Goal: Obtain resource: Download file/media

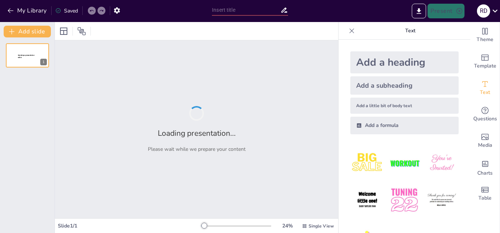
type input "Planeamiento y Diseño del Trabajo"
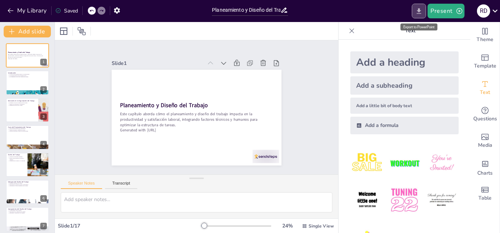
click at [419, 13] on icon "Export to PowerPoint" at bounding box center [419, 11] width 8 height 8
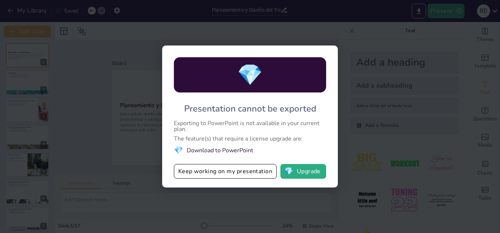
click at [100, 142] on div "💎 Presentation cannot be exported Exporting to PowerPoint is not available in y…" at bounding box center [250, 116] width 500 height 233
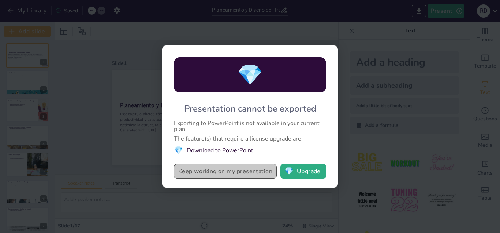
click at [248, 173] on button "Keep working on my presentation" at bounding box center [225, 171] width 103 height 15
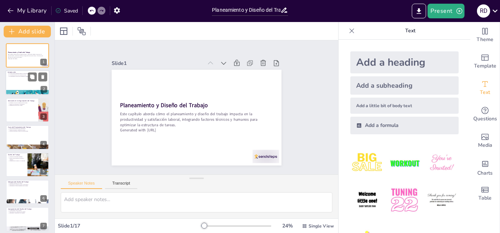
click at [27, 85] on div at bounding box center [27, 82] width 44 height 25
type textarea "La Revolución Industrial marcó un antes y un después en la forma en que se orga…"
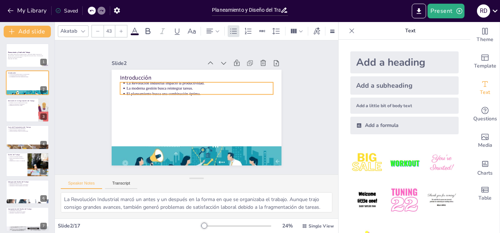
click at [207, 93] on p "El planeamiento busca una combinación óptima." at bounding box center [202, 95] width 144 height 36
click at [315, 96] on div "Slide 1 Planeamiento y Diseño del Trabajo Este capítulo aborda cómo el planeami…" at bounding box center [196, 107] width 305 height 190
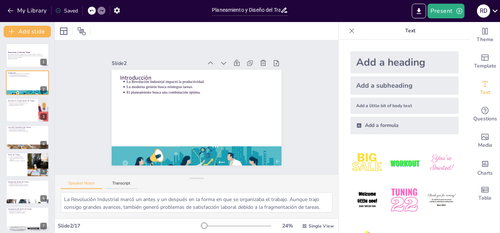
click at [497, 11] on icon at bounding box center [495, 11] width 5 height 3
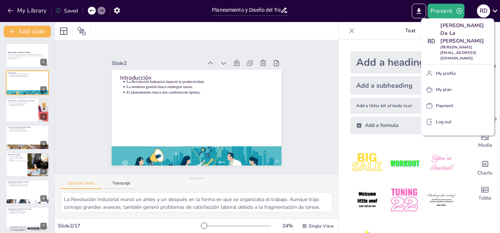
click at [300, 78] on div at bounding box center [250, 116] width 500 height 233
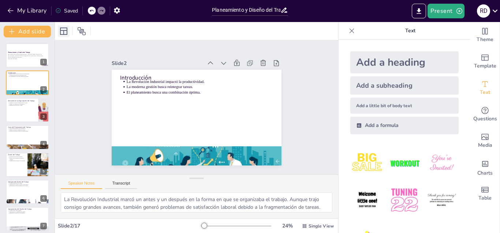
click at [63, 33] on icon at bounding box center [63, 31] width 9 height 9
click at [119, 11] on icon "button" at bounding box center [117, 10] width 6 height 6
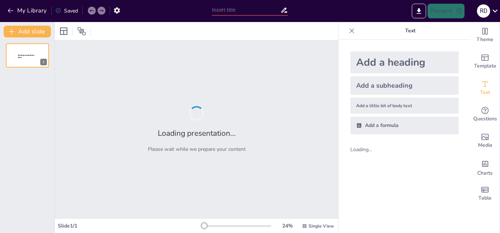
type input "Planeamiento y Diseño del Trabajo"
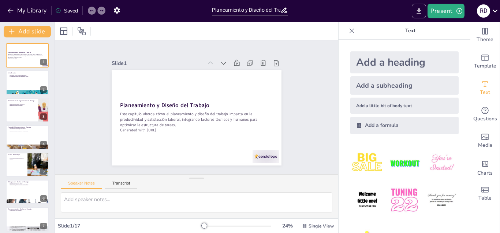
click at [421, 12] on icon "Export to PowerPoint" at bounding box center [419, 11] width 8 height 8
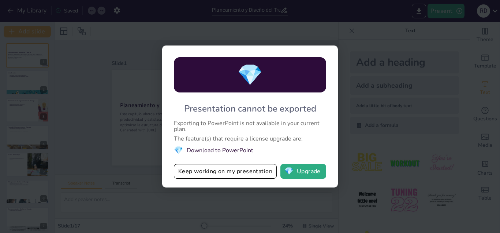
click at [236, 149] on li "💎 Download to PowerPoint" at bounding box center [250, 150] width 152 height 10
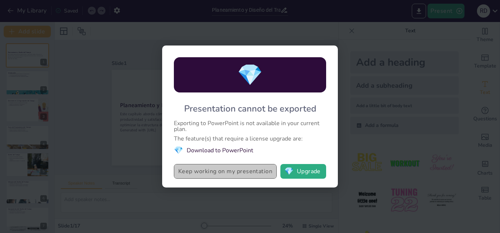
click at [251, 176] on button "Keep working on my presentation" at bounding box center [225, 171] width 103 height 15
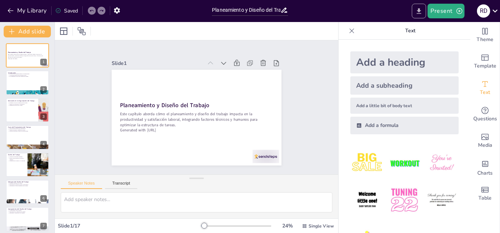
click at [420, 14] on icon "Export to PowerPoint" at bounding box center [419, 11] width 8 height 8
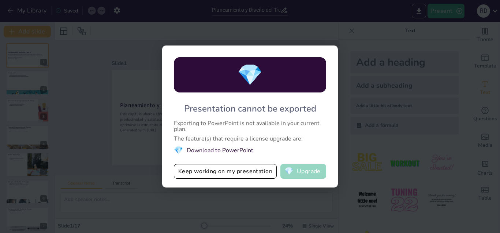
click at [304, 169] on button "💎 Upgrade" at bounding box center [304, 171] width 46 height 15
